Goal: Task Accomplishment & Management: Manage account settings

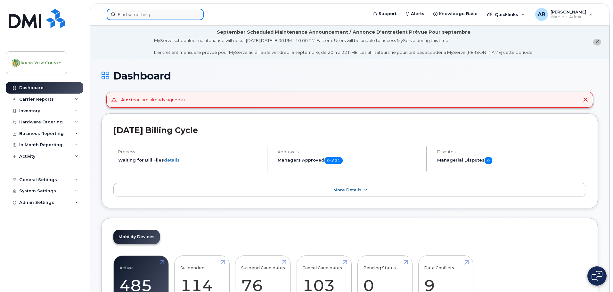
click at [142, 12] on input at bounding box center [155, 15] width 97 height 12
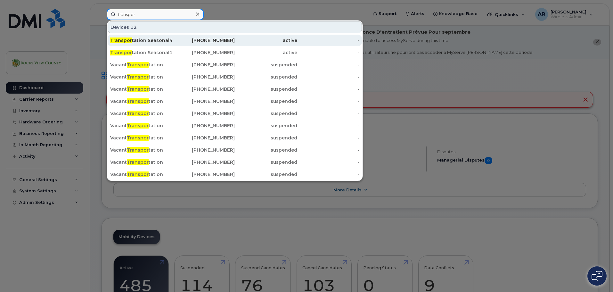
type input "transpor"
click at [149, 39] on div "Transpor tation Seasonal4" at bounding box center [141, 40] width 62 height 6
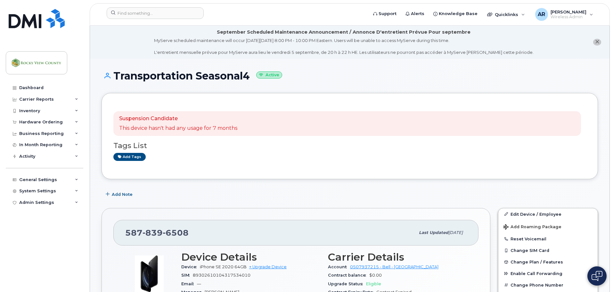
click at [394, 197] on div "Add Note" at bounding box center [350, 195] width 497 height 12
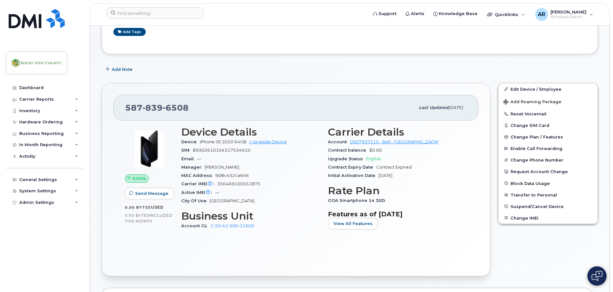
scroll to position [128, 0]
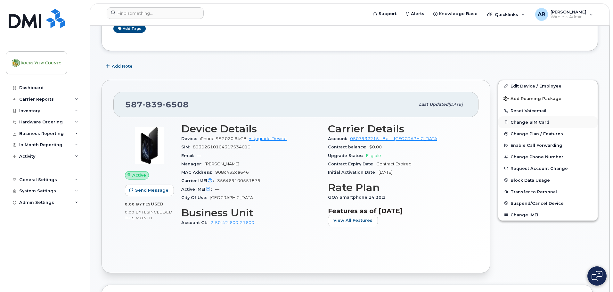
click at [527, 121] on button "Change SIM Card" at bounding box center [547, 122] width 99 height 12
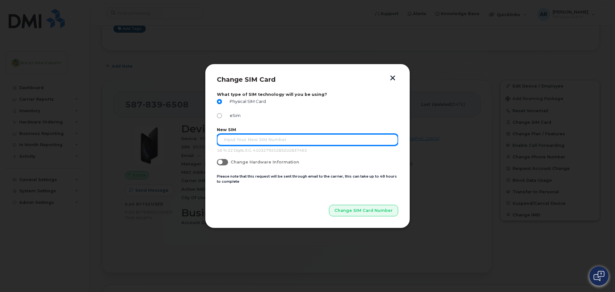
click at [290, 141] on input "text" at bounding box center [307, 140] width 181 height 12
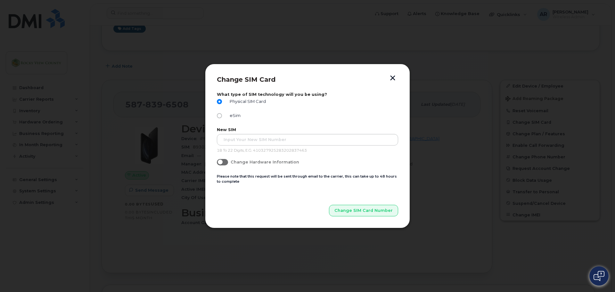
click at [225, 162] on span at bounding box center [222, 162] width 11 height 6
click at [222, 162] on input "Change Hardware Information" at bounding box center [219, 161] width 5 height 5
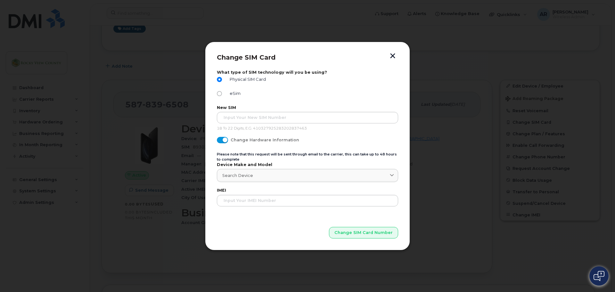
click at [221, 142] on span at bounding box center [222, 140] width 11 height 6
click at [221, 142] on input "Change Hardware Information" at bounding box center [219, 139] width 5 height 5
checkbox input "false"
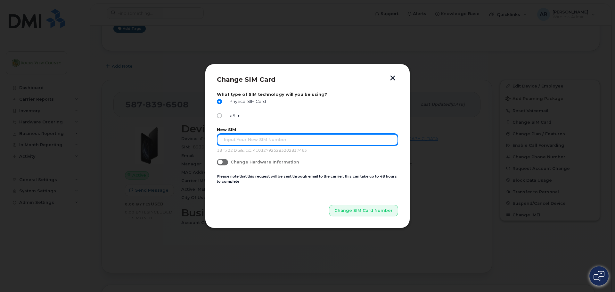
click at [242, 140] on input "text" at bounding box center [307, 140] width 181 height 12
click at [329, 205] on button "Change SIM Card Number" at bounding box center [363, 211] width 69 height 12
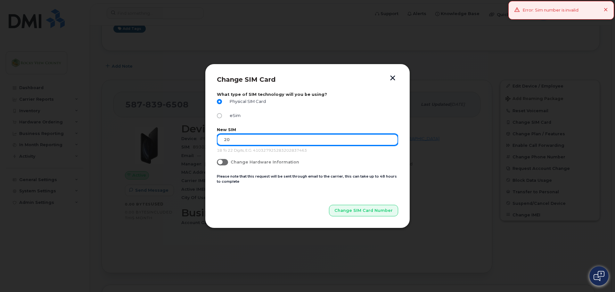
type input "0"
click at [329, 205] on button "Change SIM Card Number" at bounding box center [363, 211] width 69 height 12
type input "0"
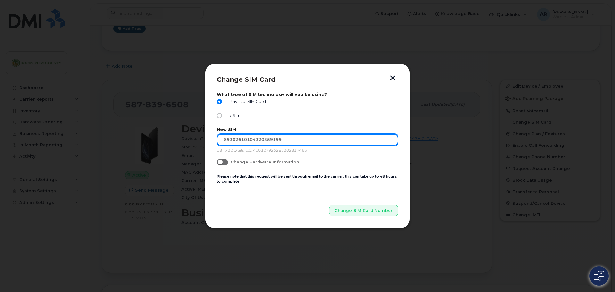
type input "89302610104320359199"
click at [329, 205] on button "Change SIM Card Number" at bounding box center [363, 211] width 69 height 12
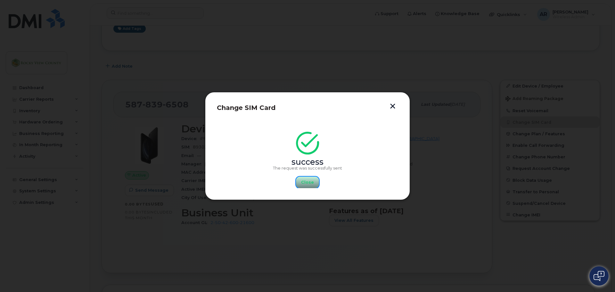
click at [305, 180] on span "Close" at bounding box center [307, 182] width 13 height 6
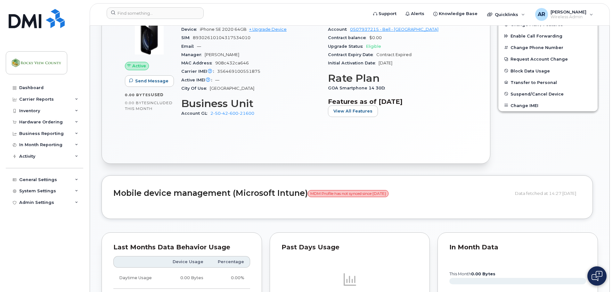
scroll to position [61, 0]
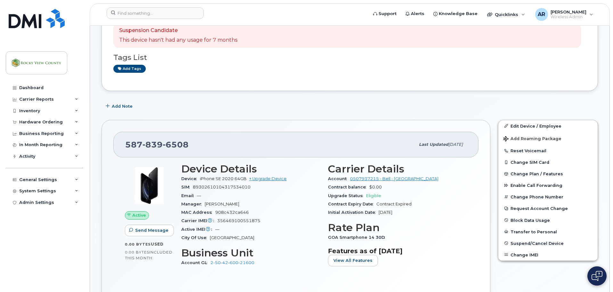
scroll to position [96, 0]
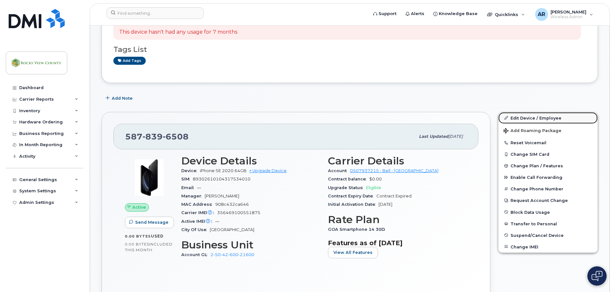
click at [518, 119] on link "Edit Device / Employee" at bounding box center [547, 118] width 99 height 12
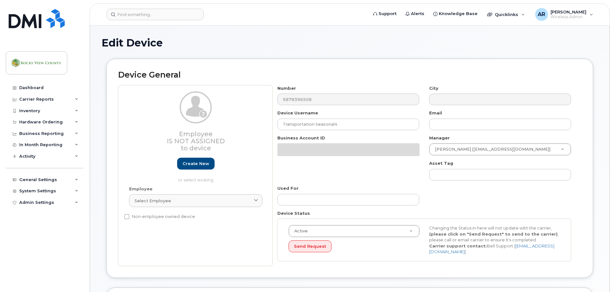
select select "29629296"
